Goal: Information Seeking & Learning: Learn about a topic

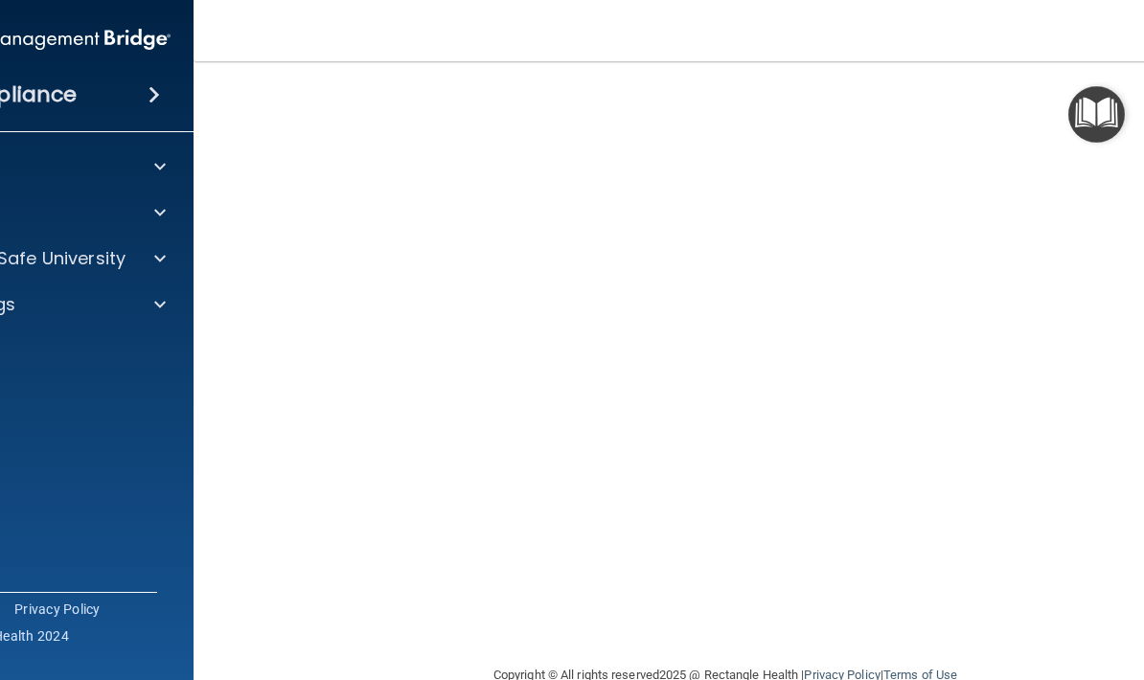
scroll to position [101, 0]
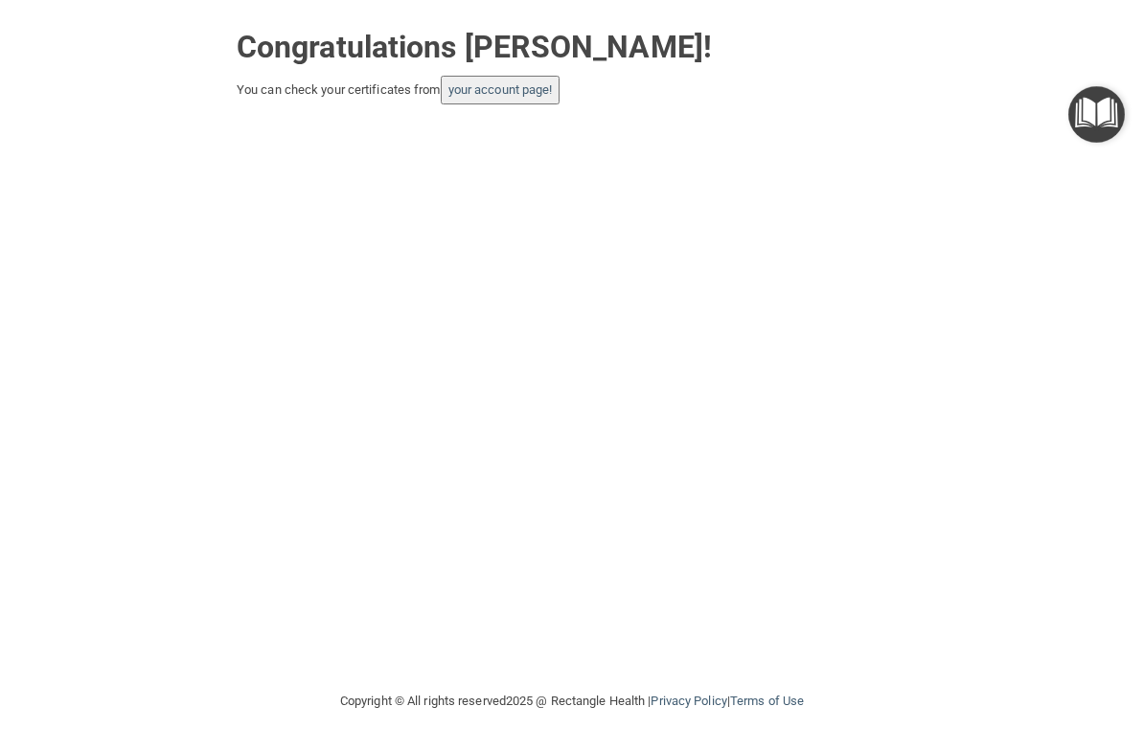
click at [537, 82] on link "your account page!" at bounding box center [500, 89] width 104 height 14
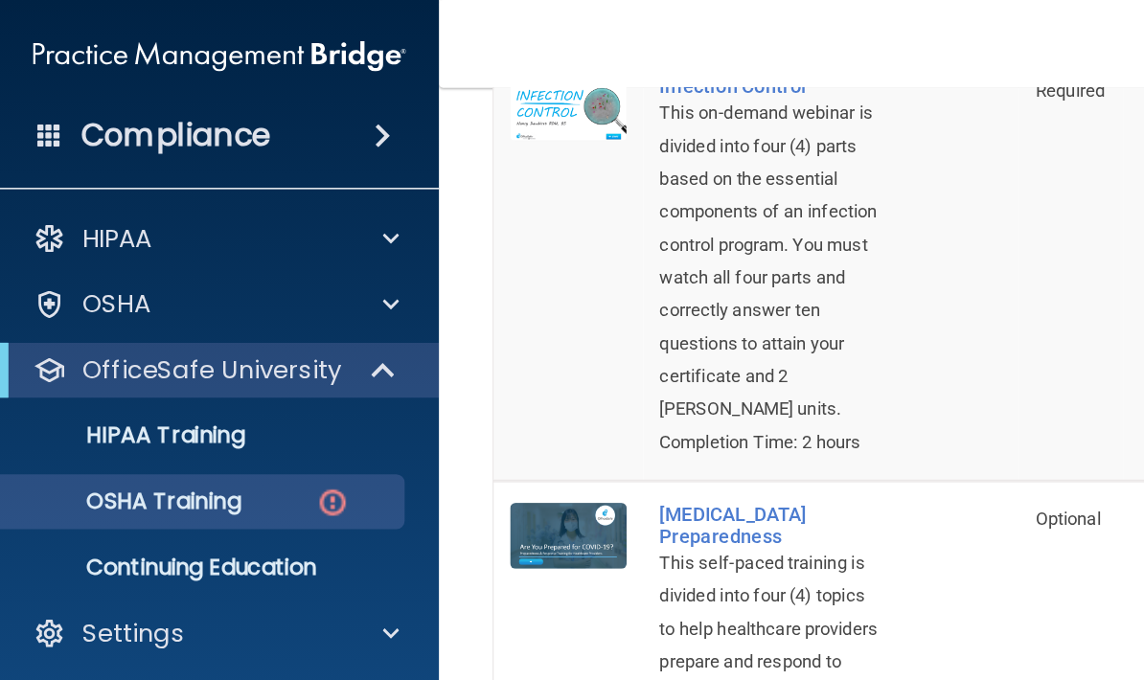
scroll to position [1029, 0]
click at [113, 353] on p "OSHA Training" at bounding box center [89, 350] width 155 height 19
click at [80, 304] on p "HIPAA Training" at bounding box center [91, 304] width 158 height 19
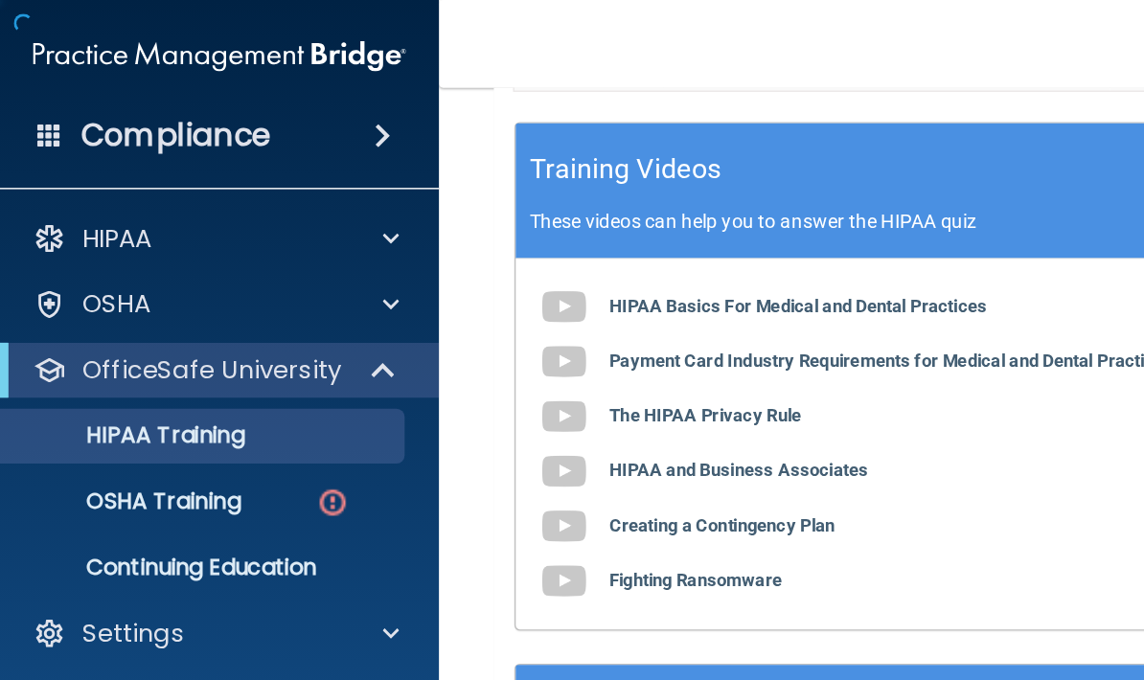
scroll to position [623, 0]
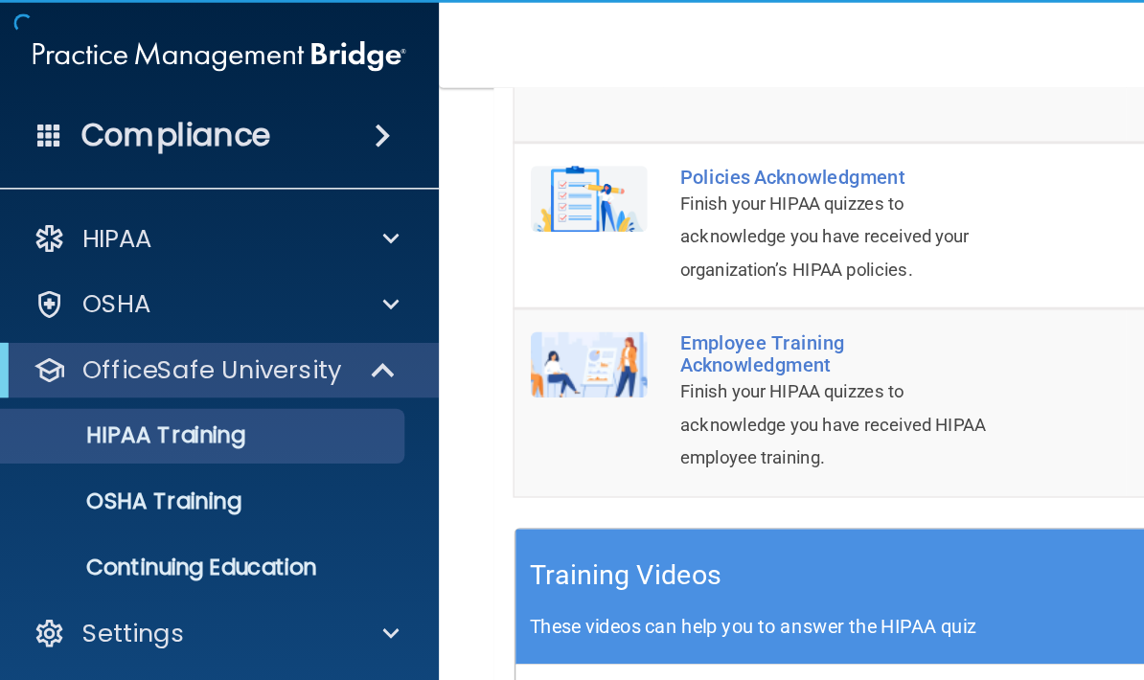
click at [100, 353] on p "OSHA Training" at bounding box center [89, 350] width 155 height 19
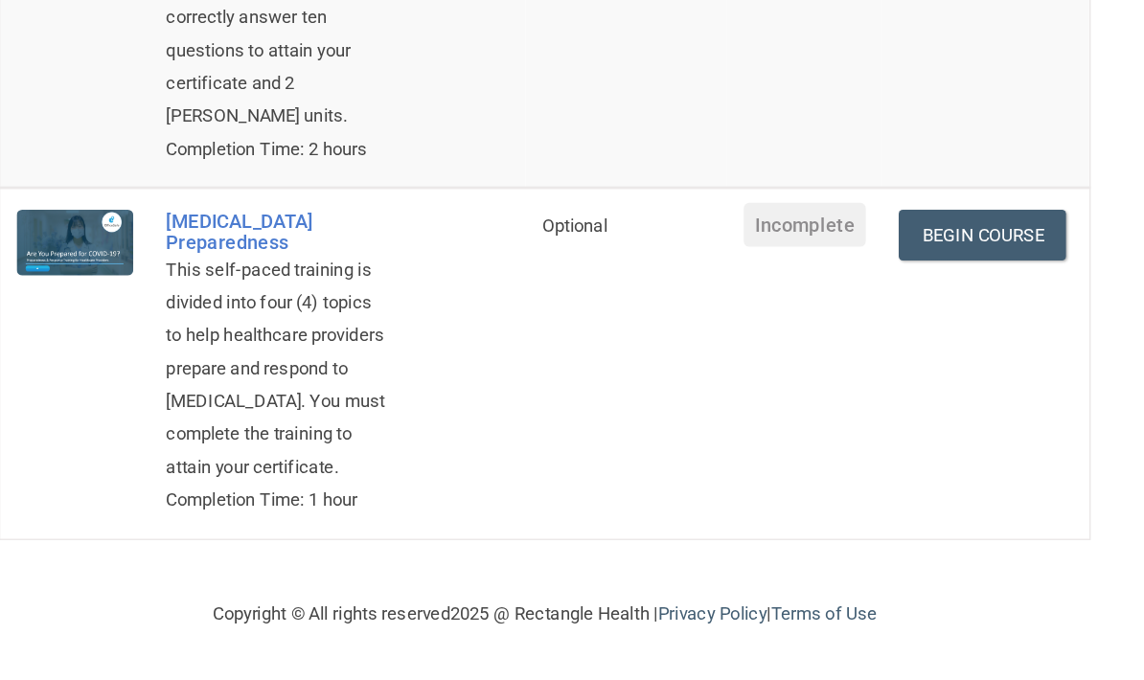
scroll to position [939, 0]
click at [972, 352] on link "Begin Course" at bounding box center [1030, 369] width 117 height 35
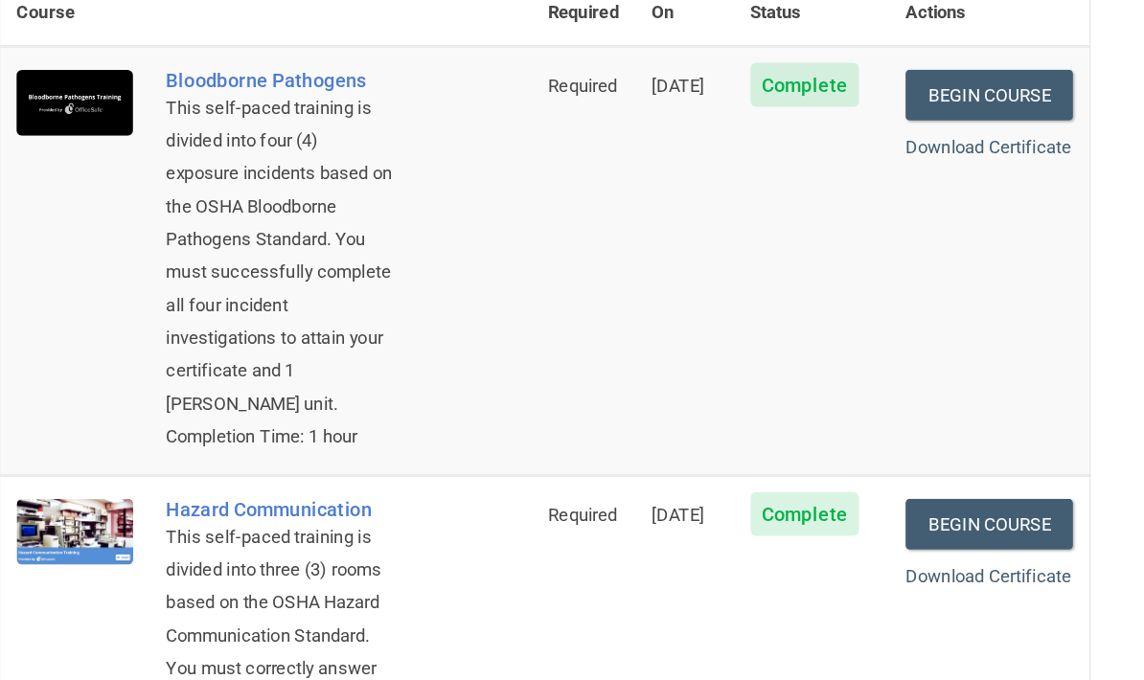
scroll to position [0, 0]
